Goal: Find specific page/section: Find specific page/section

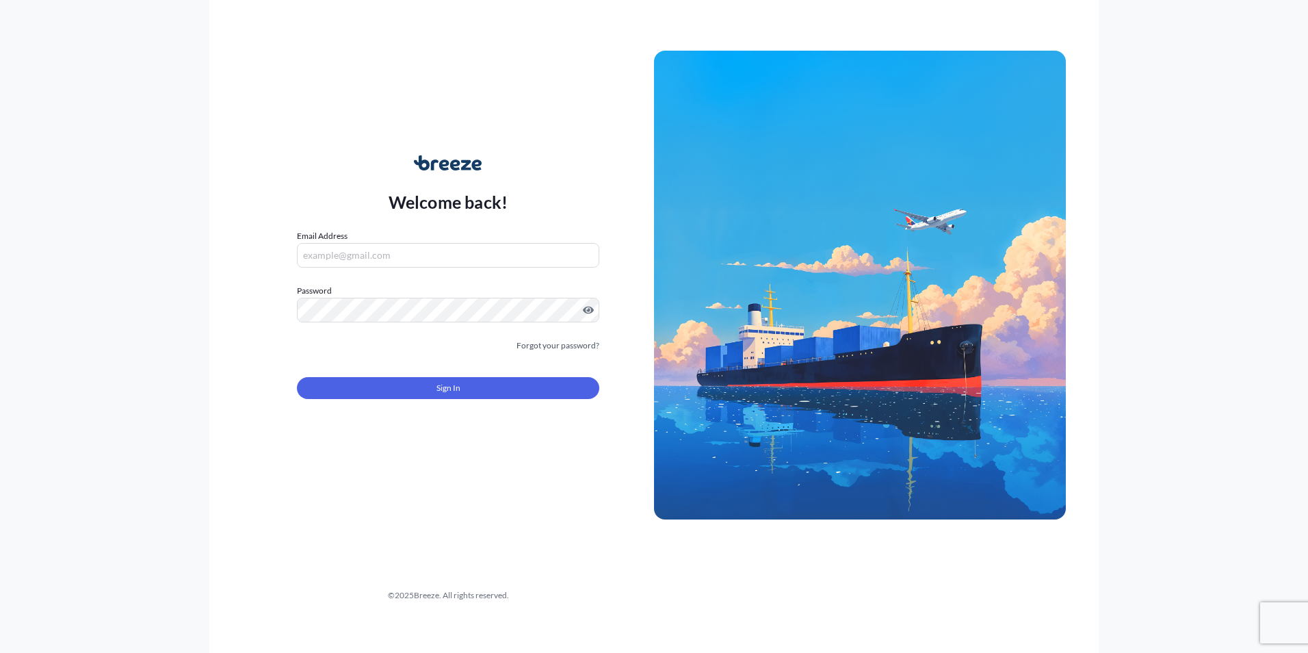
type input "[PERSON_NAME][EMAIL_ADDRESS][PERSON_NAME][DOMAIN_NAME]"
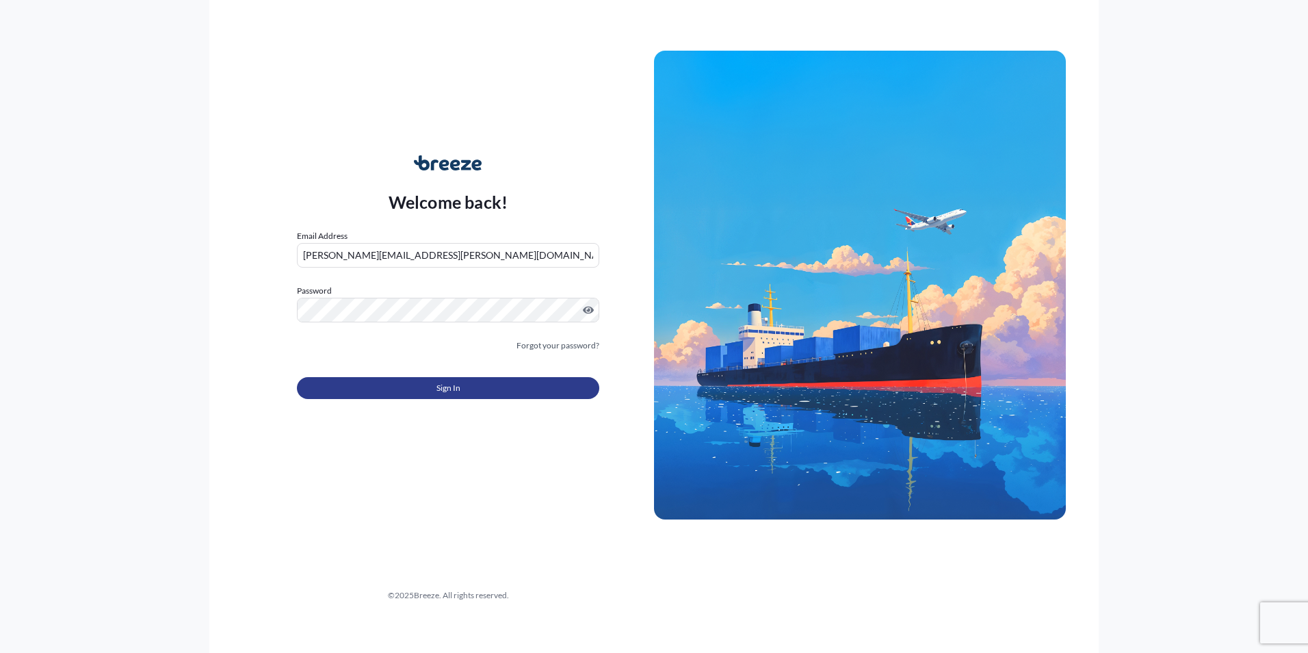
click at [516, 395] on button "Sign In" at bounding box center [448, 388] width 302 height 22
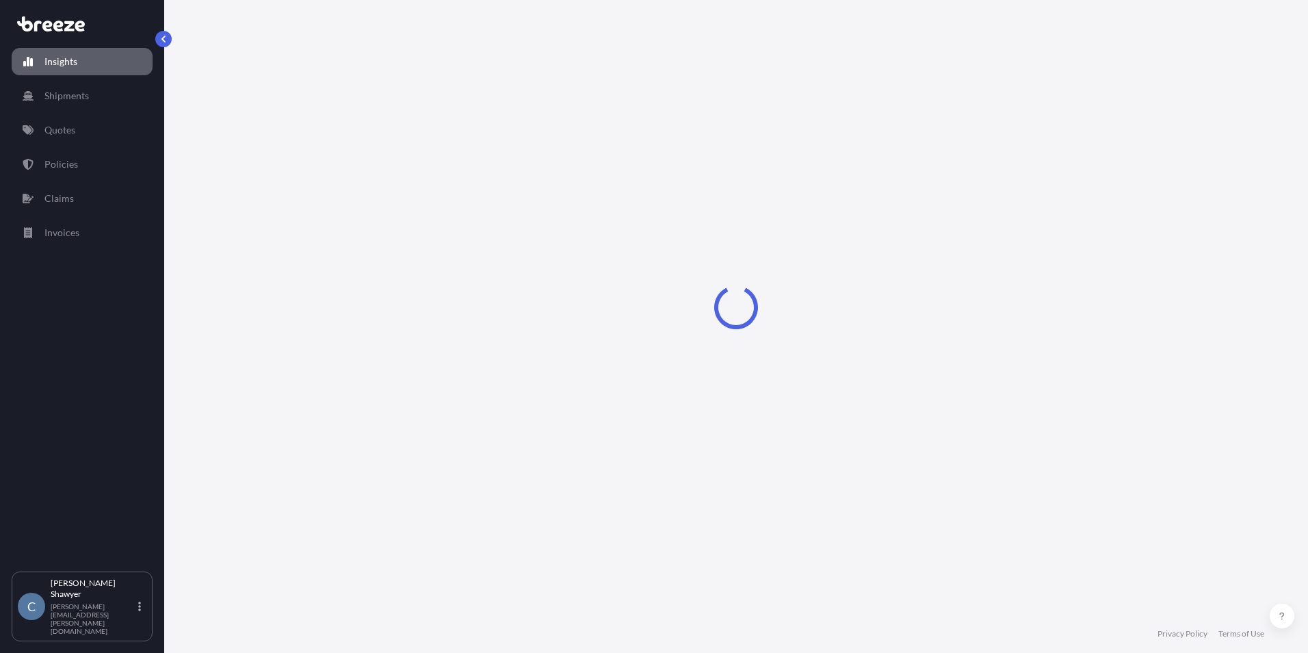
select select "2025"
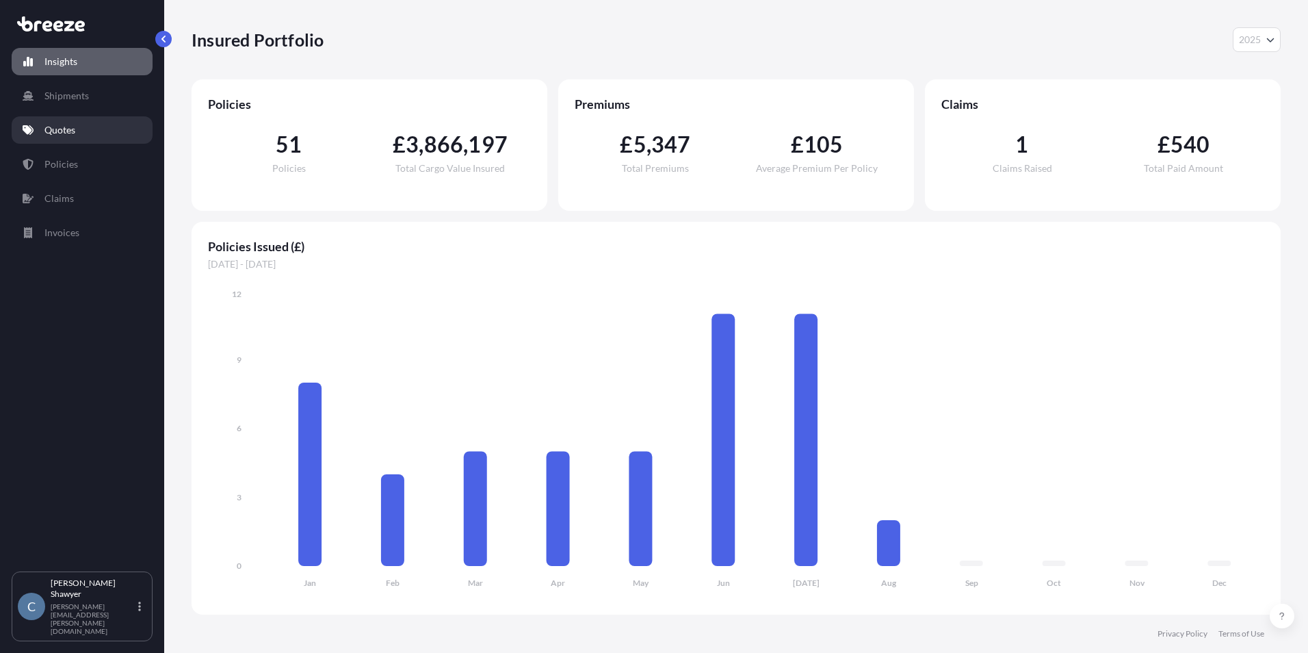
click at [83, 125] on link "Quotes" at bounding box center [82, 129] width 141 height 27
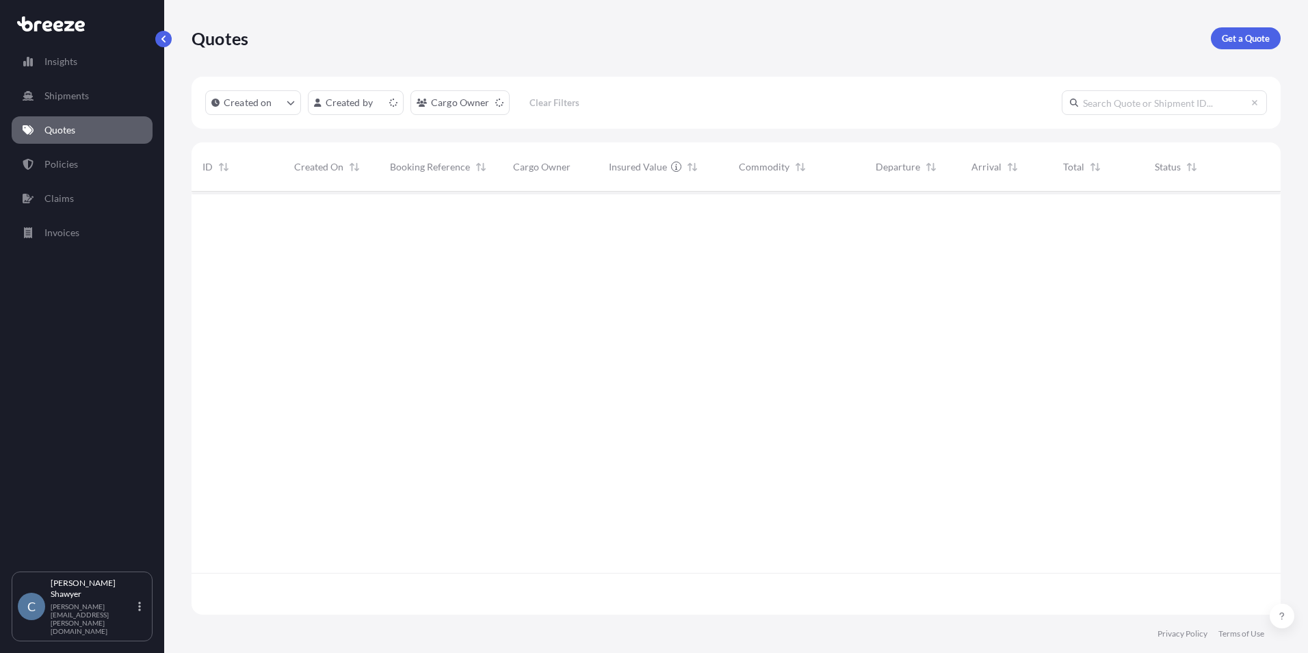
scroll to position [420, 1079]
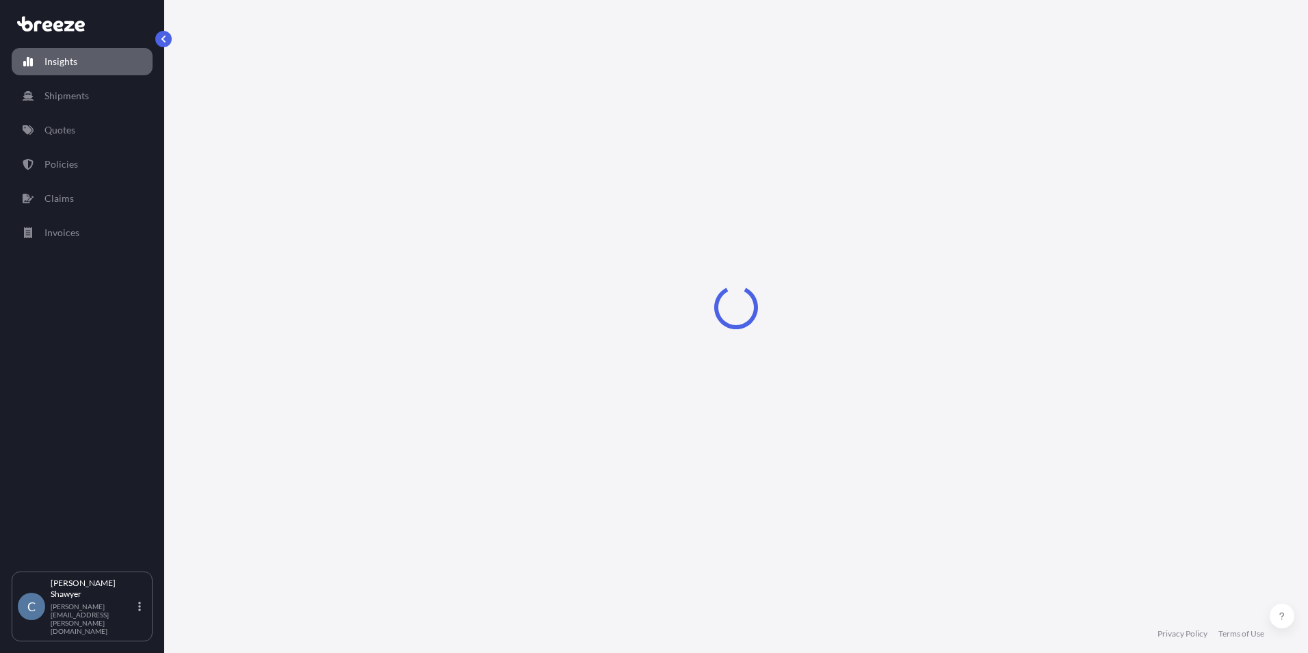
select select "2025"
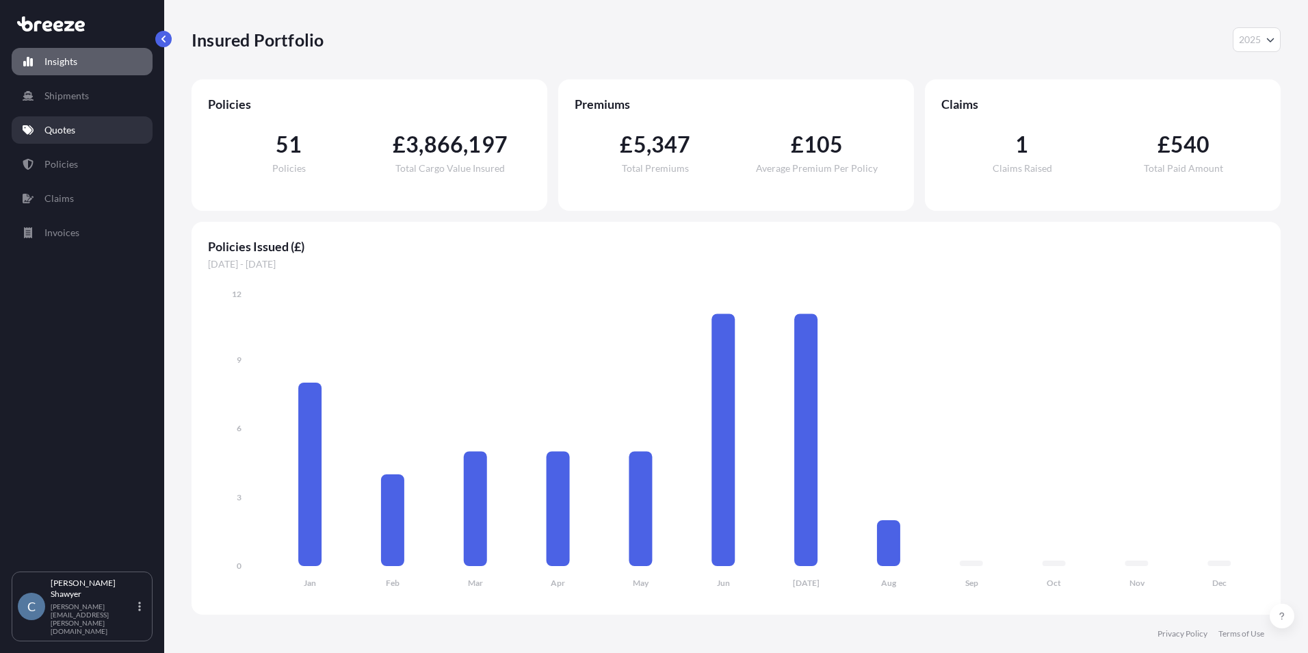
click at [51, 135] on p "Quotes" at bounding box center [59, 130] width 31 height 14
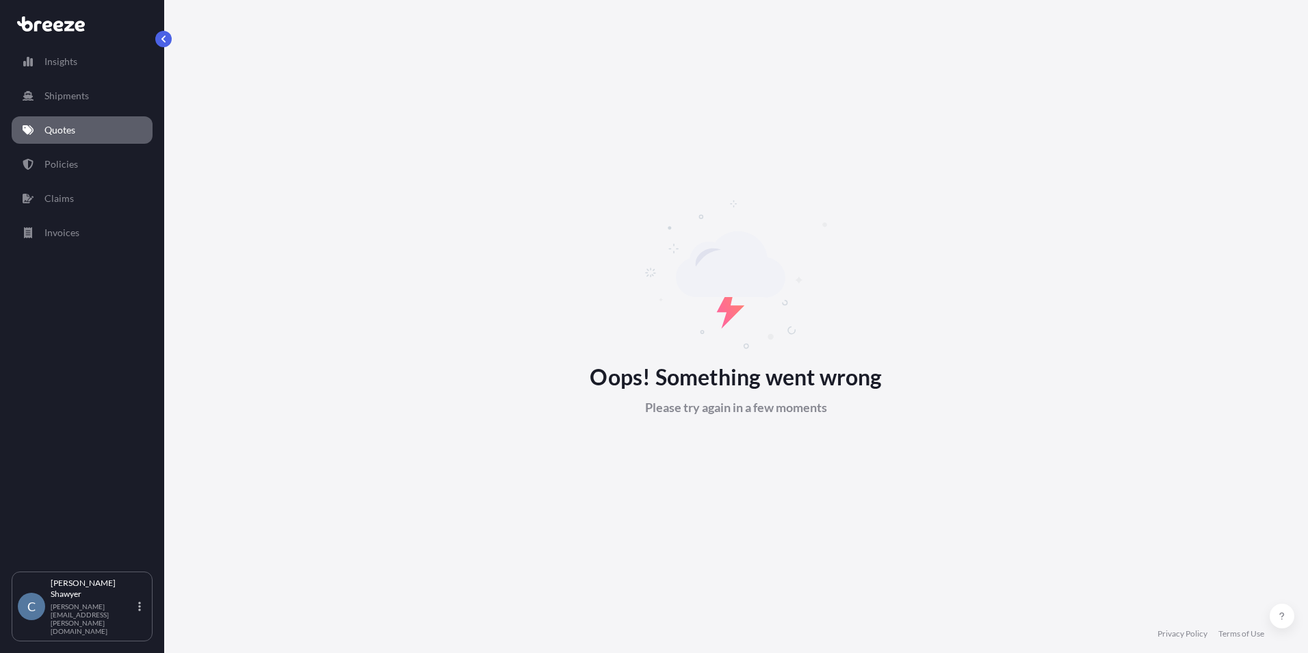
click at [56, 127] on p "Quotes" at bounding box center [59, 130] width 31 height 14
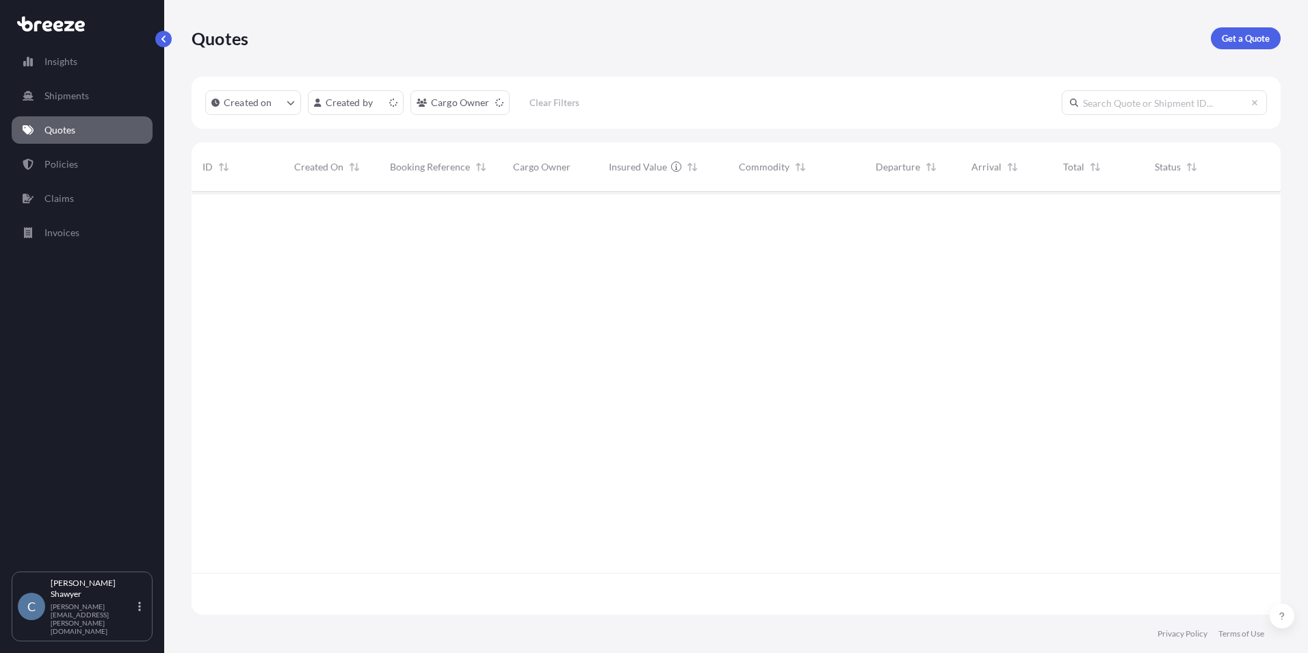
scroll to position [420, 1079]
